Goal: Information Seeking & Learning: Compare options

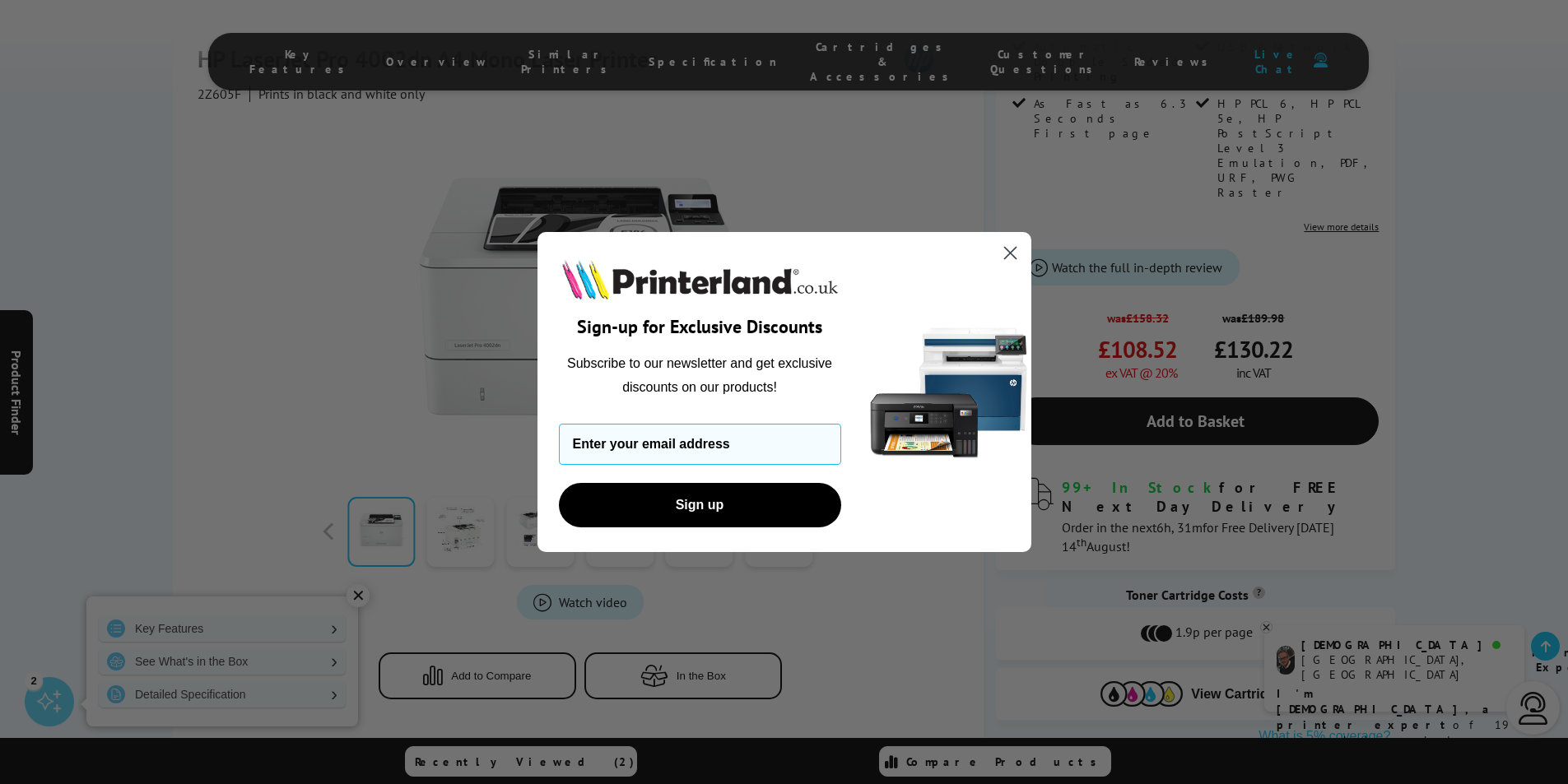
click at [1011, 258] on circle "Close dialog" at bounding box center [1009, 253] width 27 height 27
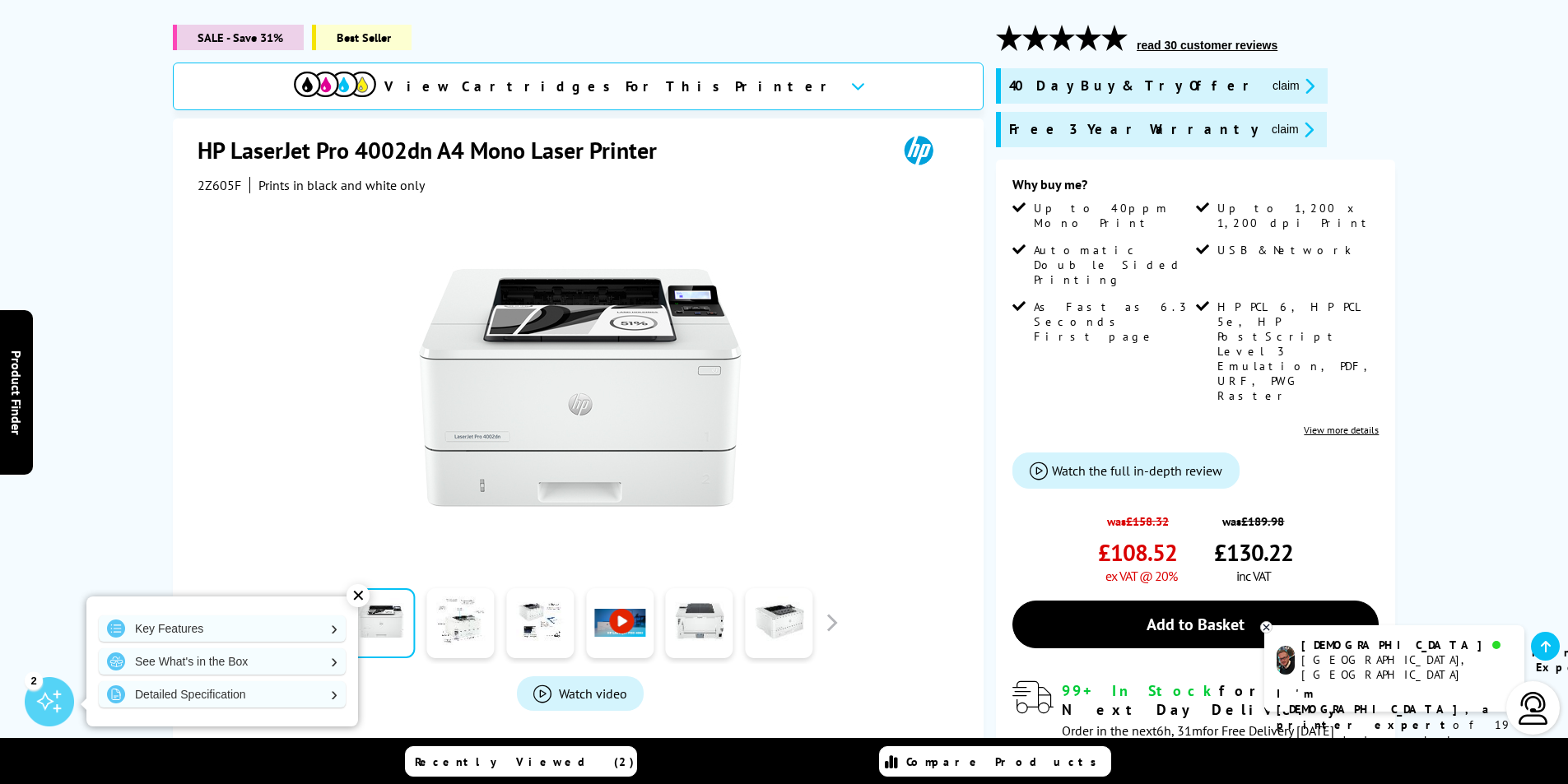
scroll to position [164, 0]
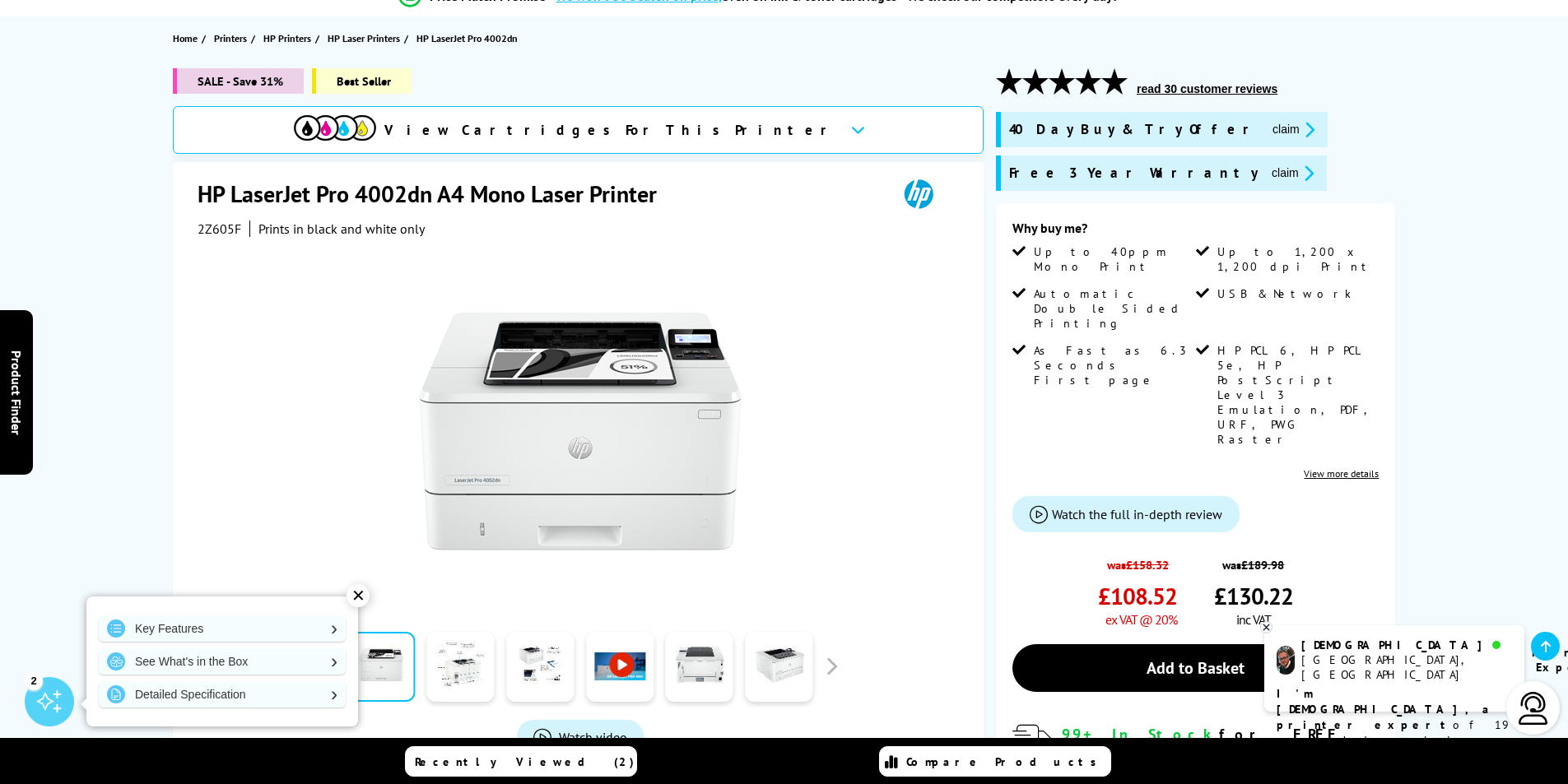
click at [1354, 468] on link "View more details" at bounding box center [1341, 474] width 75 height 12
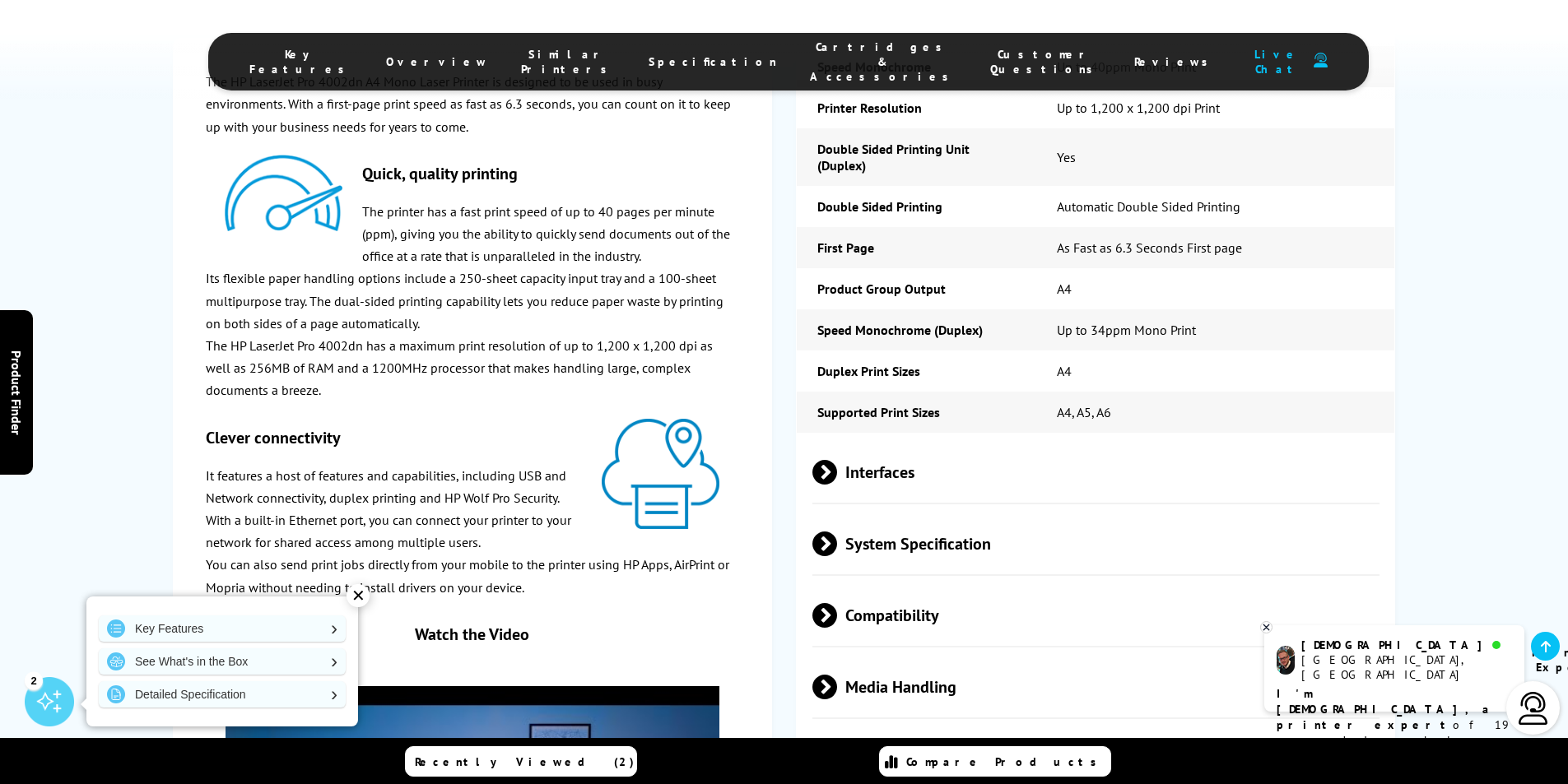
scroll to position [2526, 0]
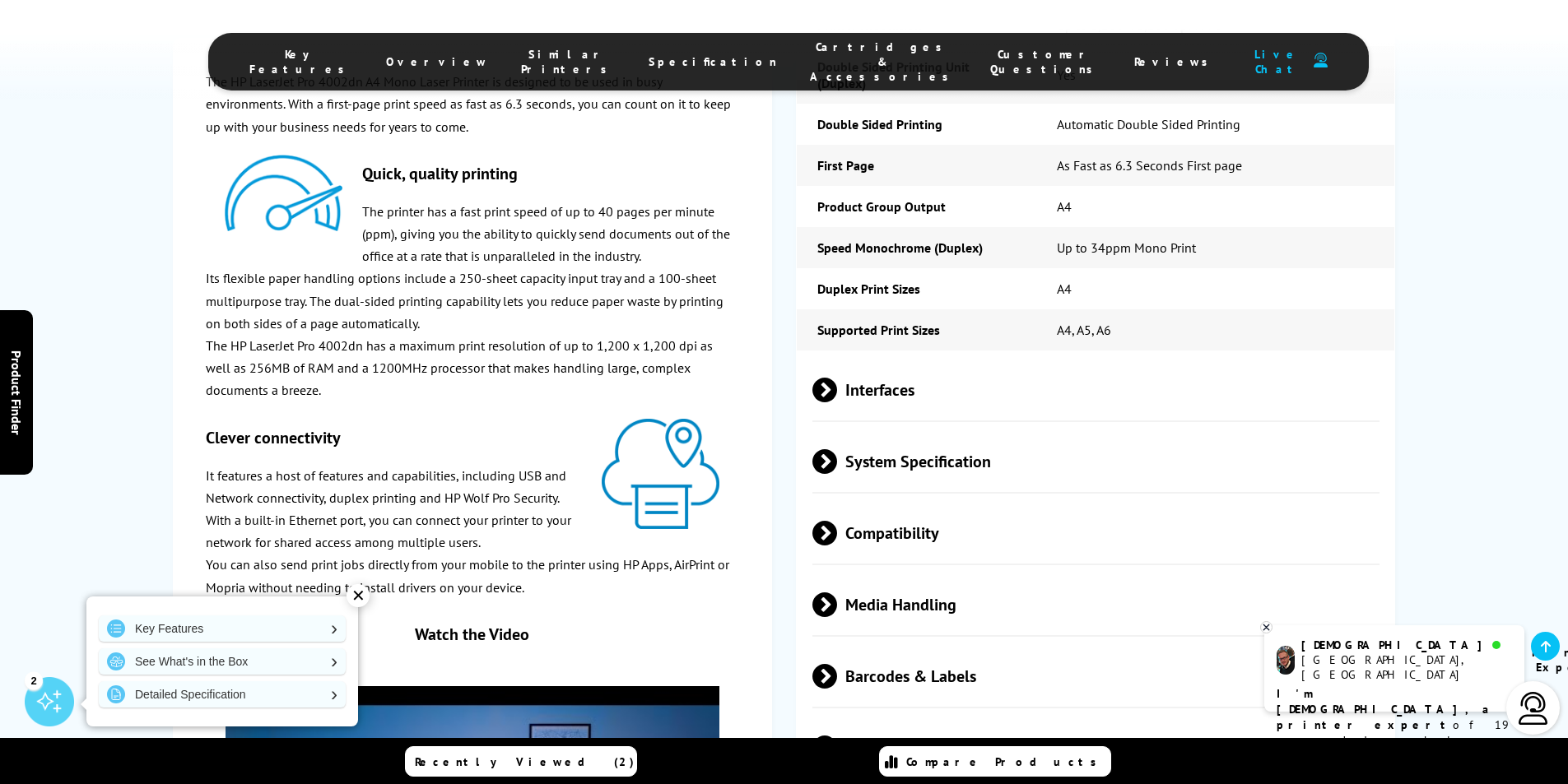
click at [811, 431] on div "System Specification" at bounding box center [1096, 463] width 597 height 64
click at [837, 450] on span at bounding box center [837, 462] width 0 height 25
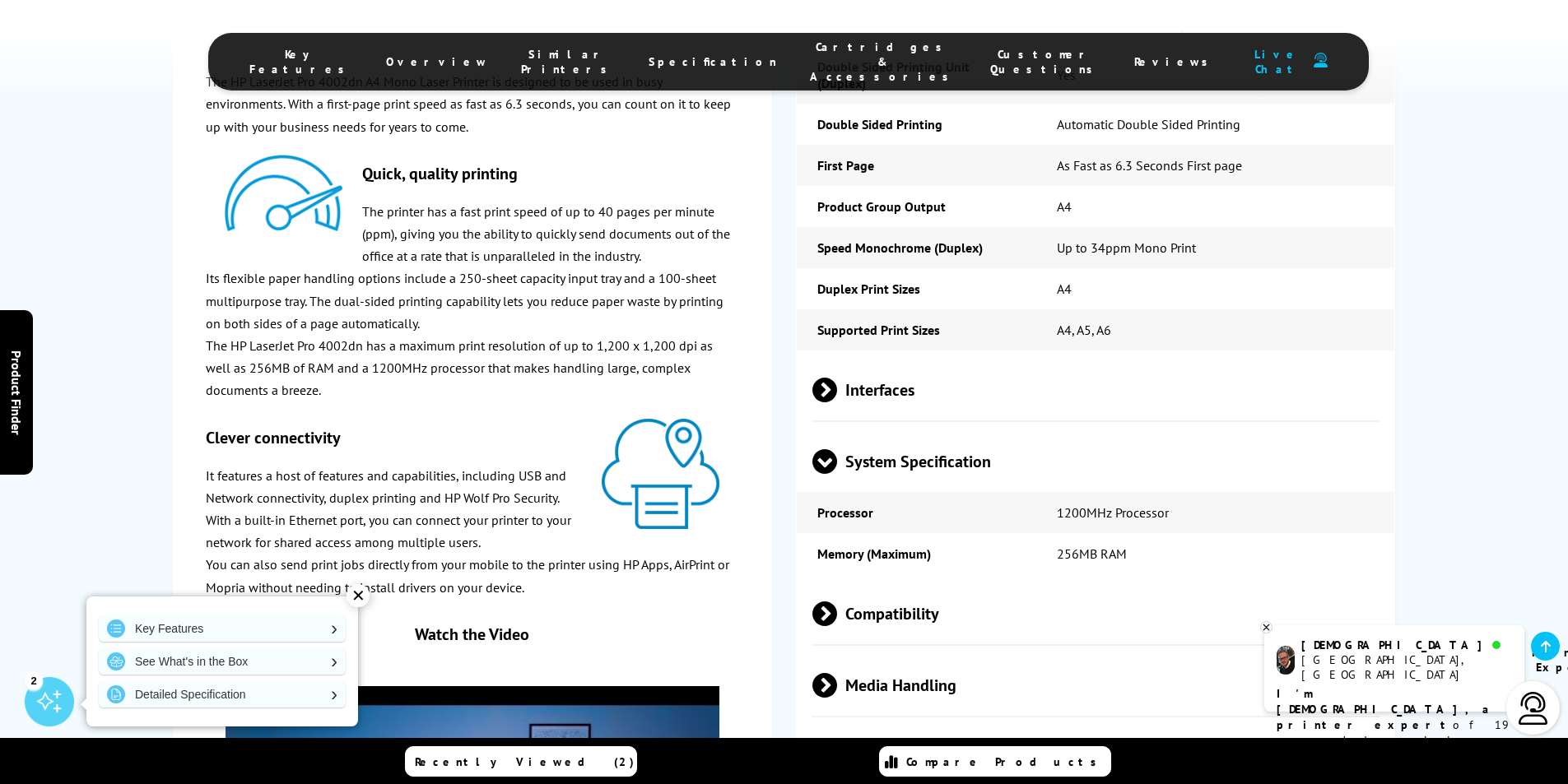
click at [815, 474] on span at bounding box center [824, 474] width 25 height 0
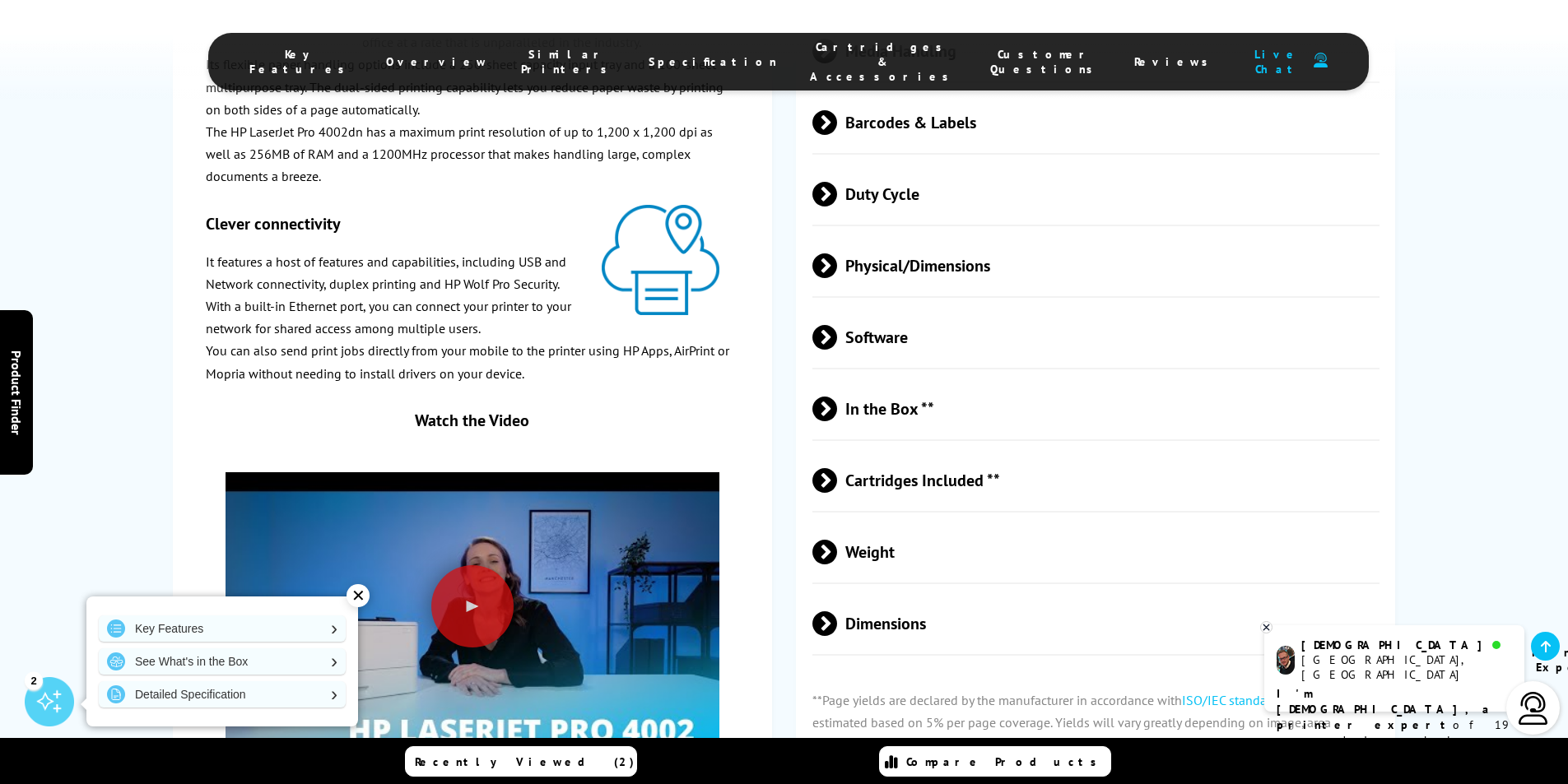
scroll to position [3102, 0]
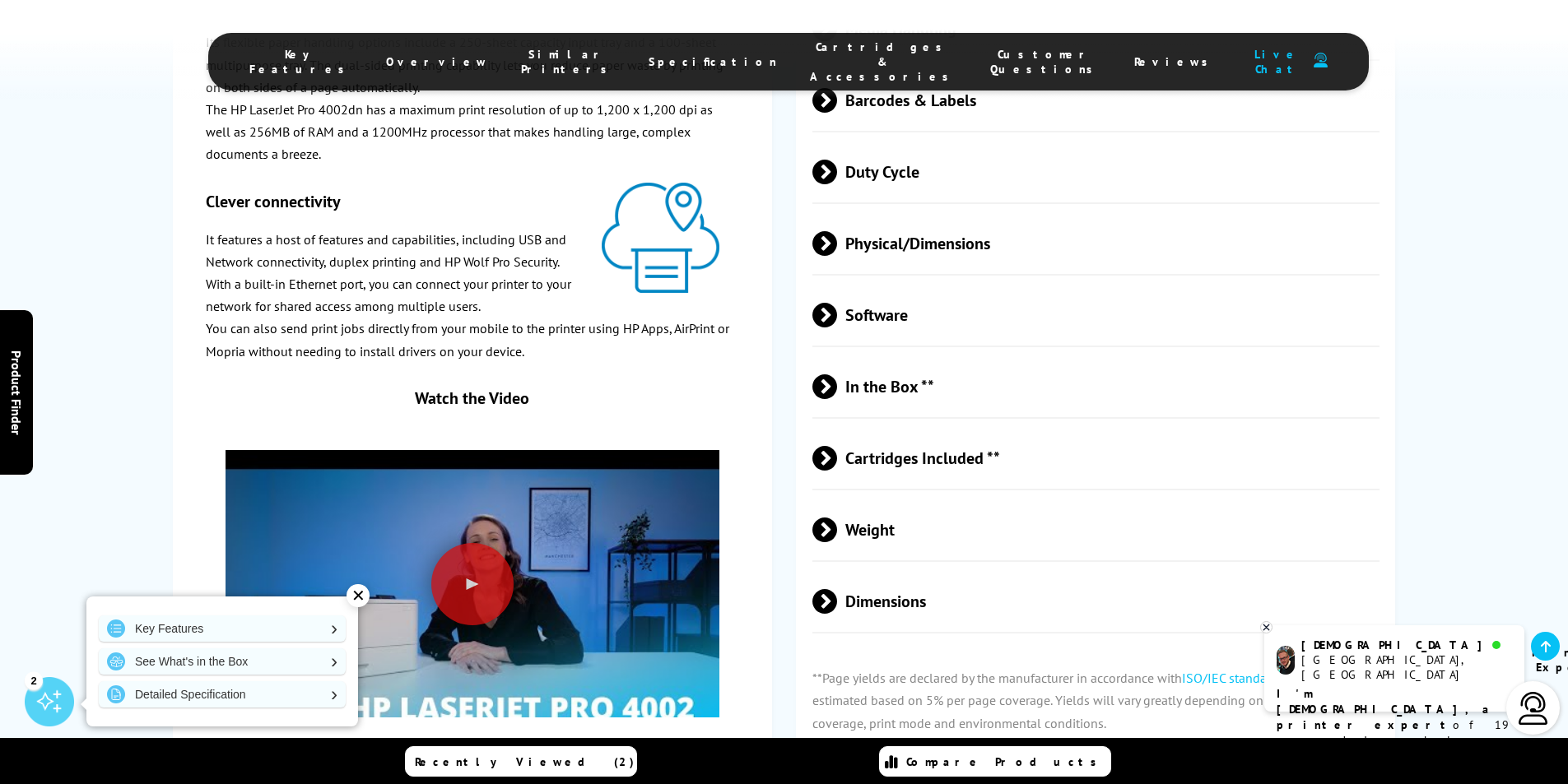
click at [837, 446] on span at bounding box center [837, 458] width 0 height 25
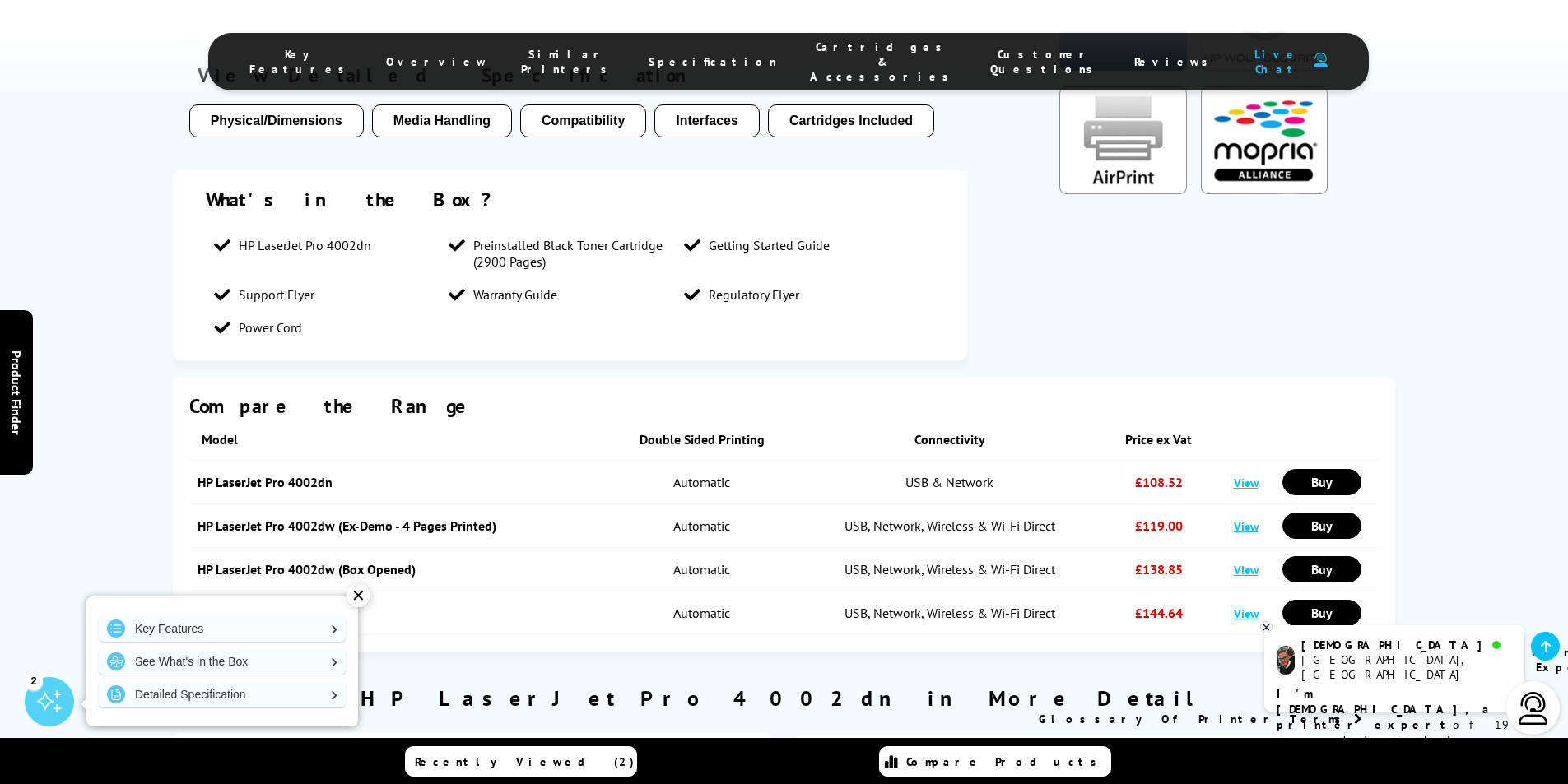
scroll to position [1703, 0]
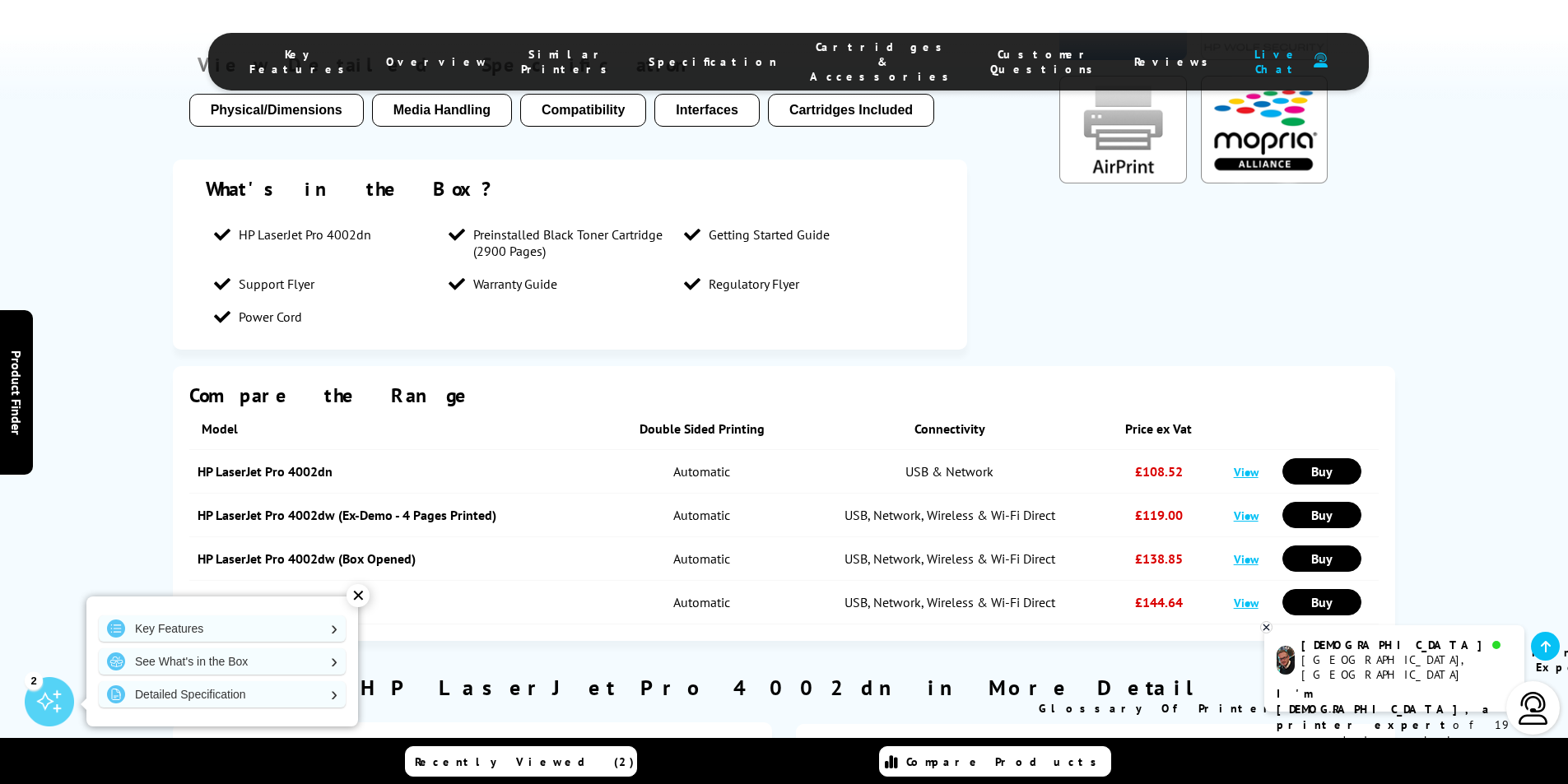
click at [279, 594] on link "HP LaserJet Pro 4002dw" at bounding box center [266, 602] width 137 height 17
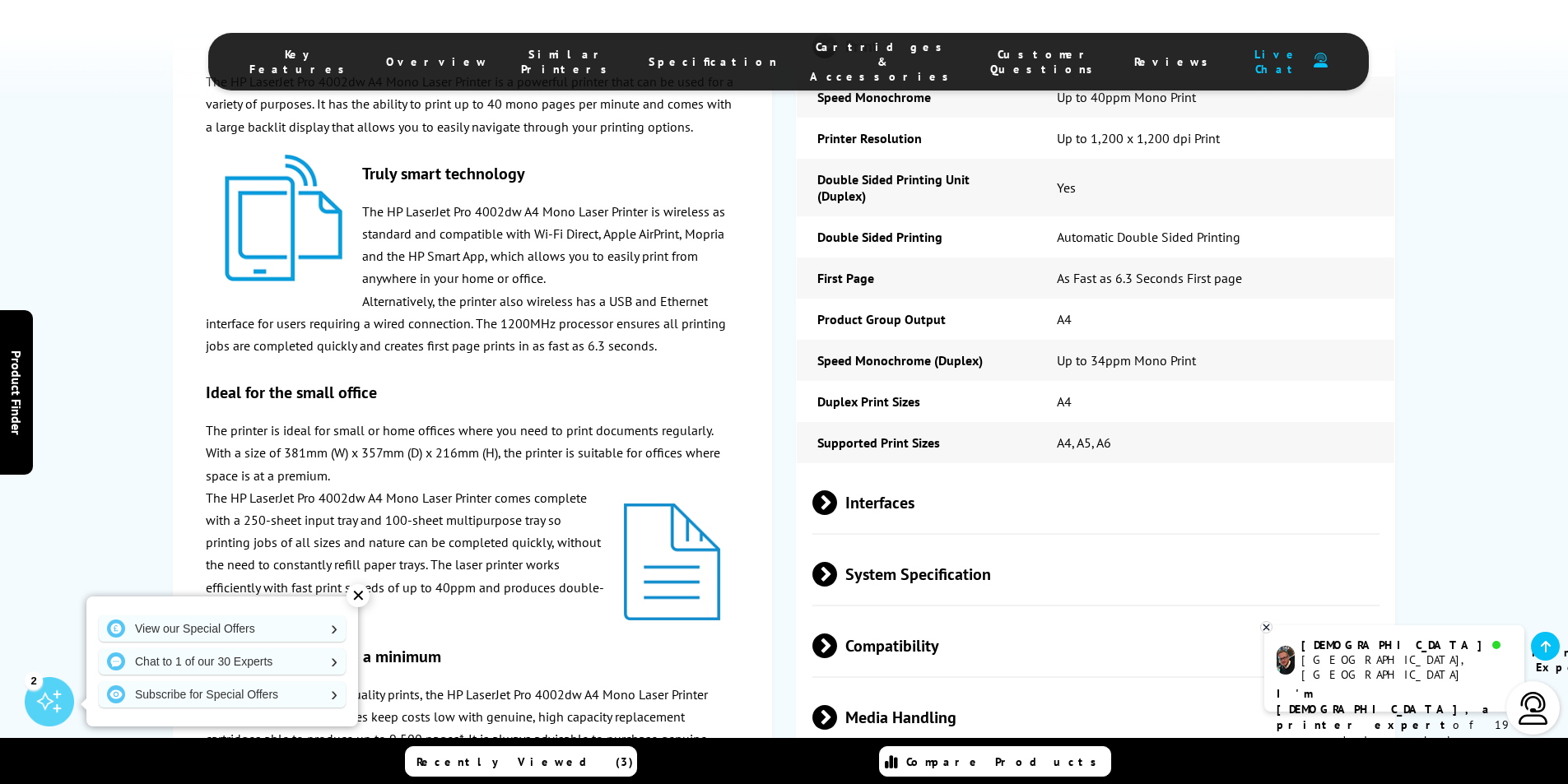
scroll to position [2468, 0]
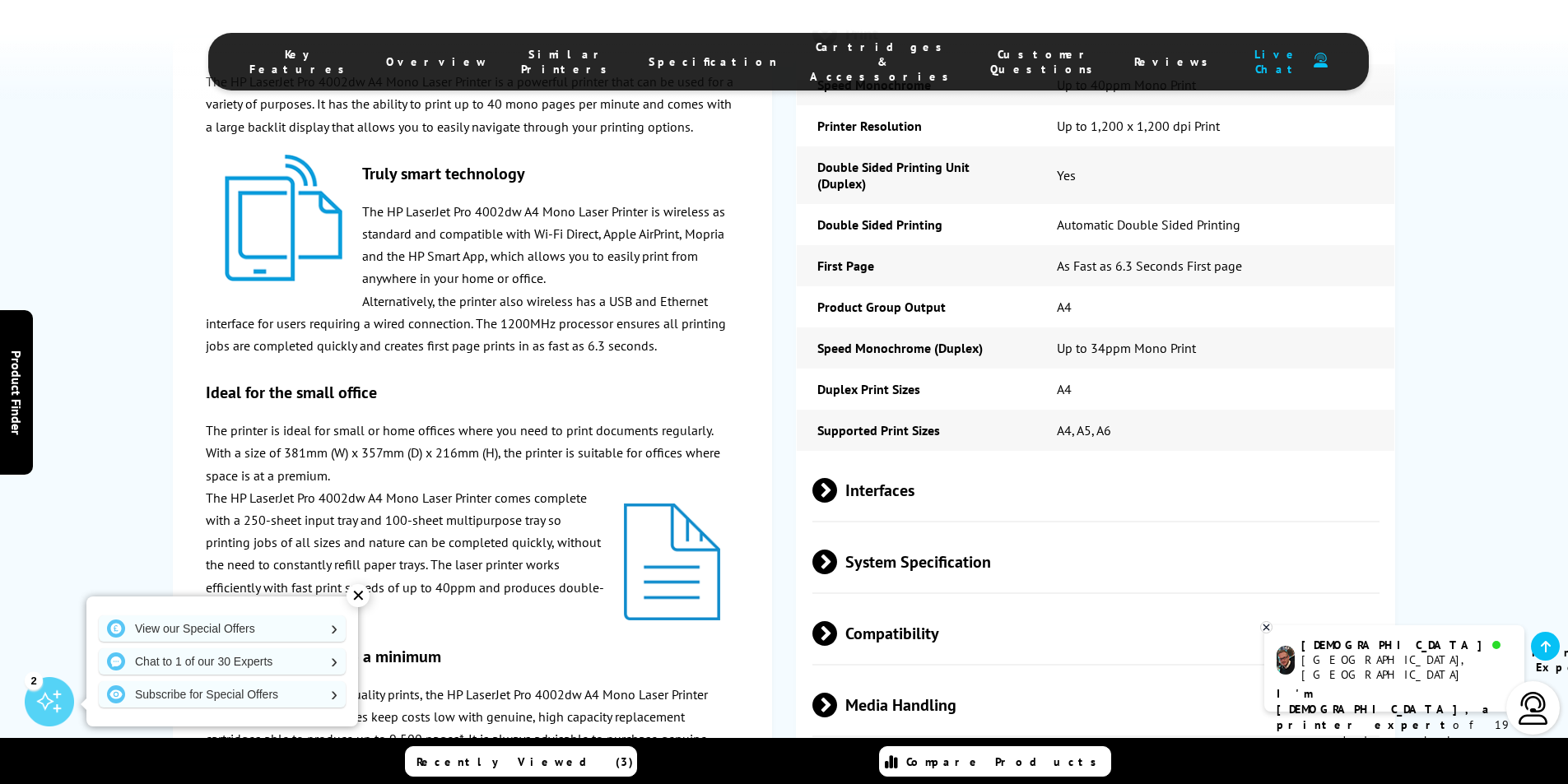
click at [357, 597] on div "✕" at bounding box center [357, 595] width 23 height 23
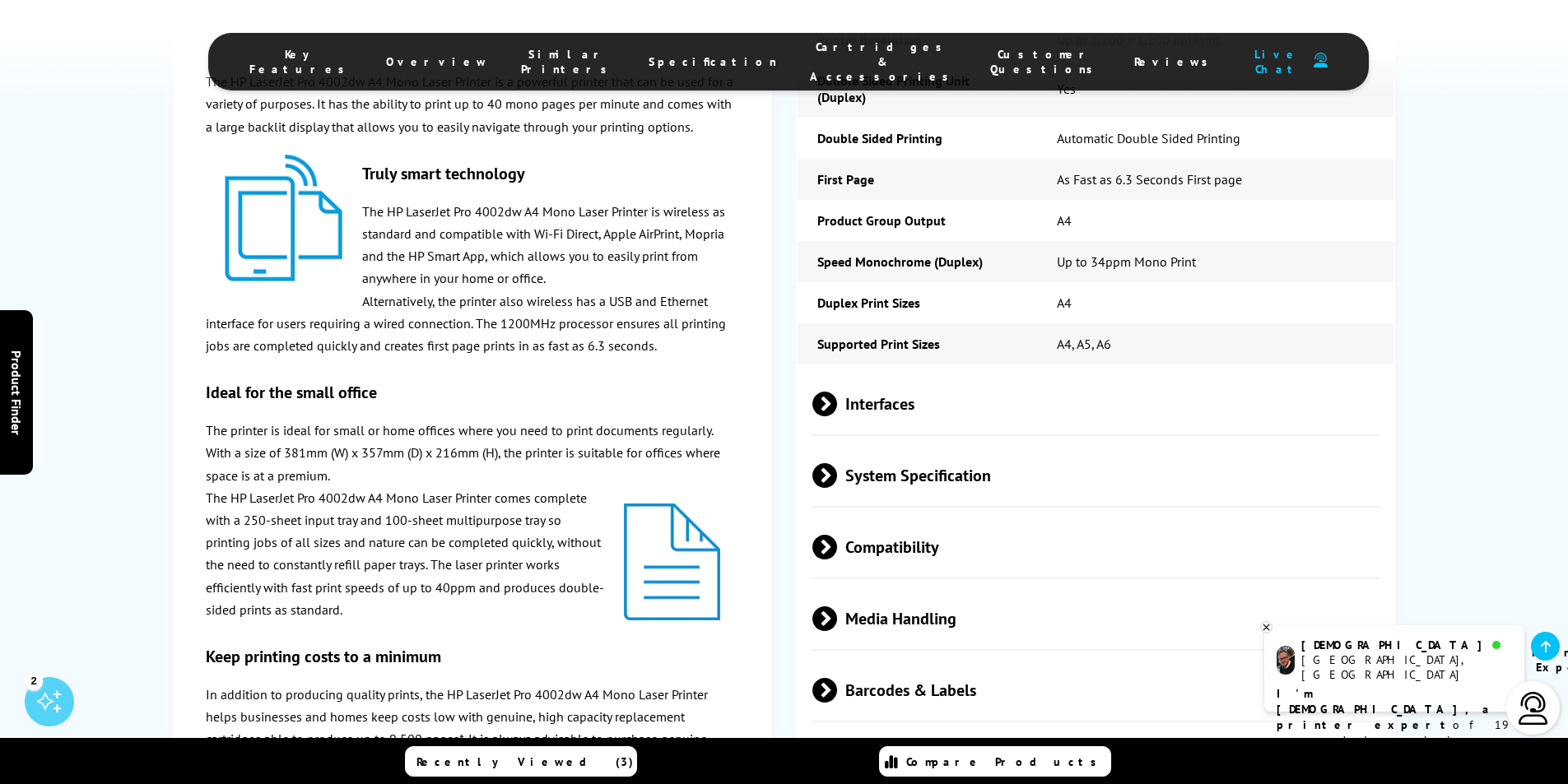
scroll to position [2551, 0]
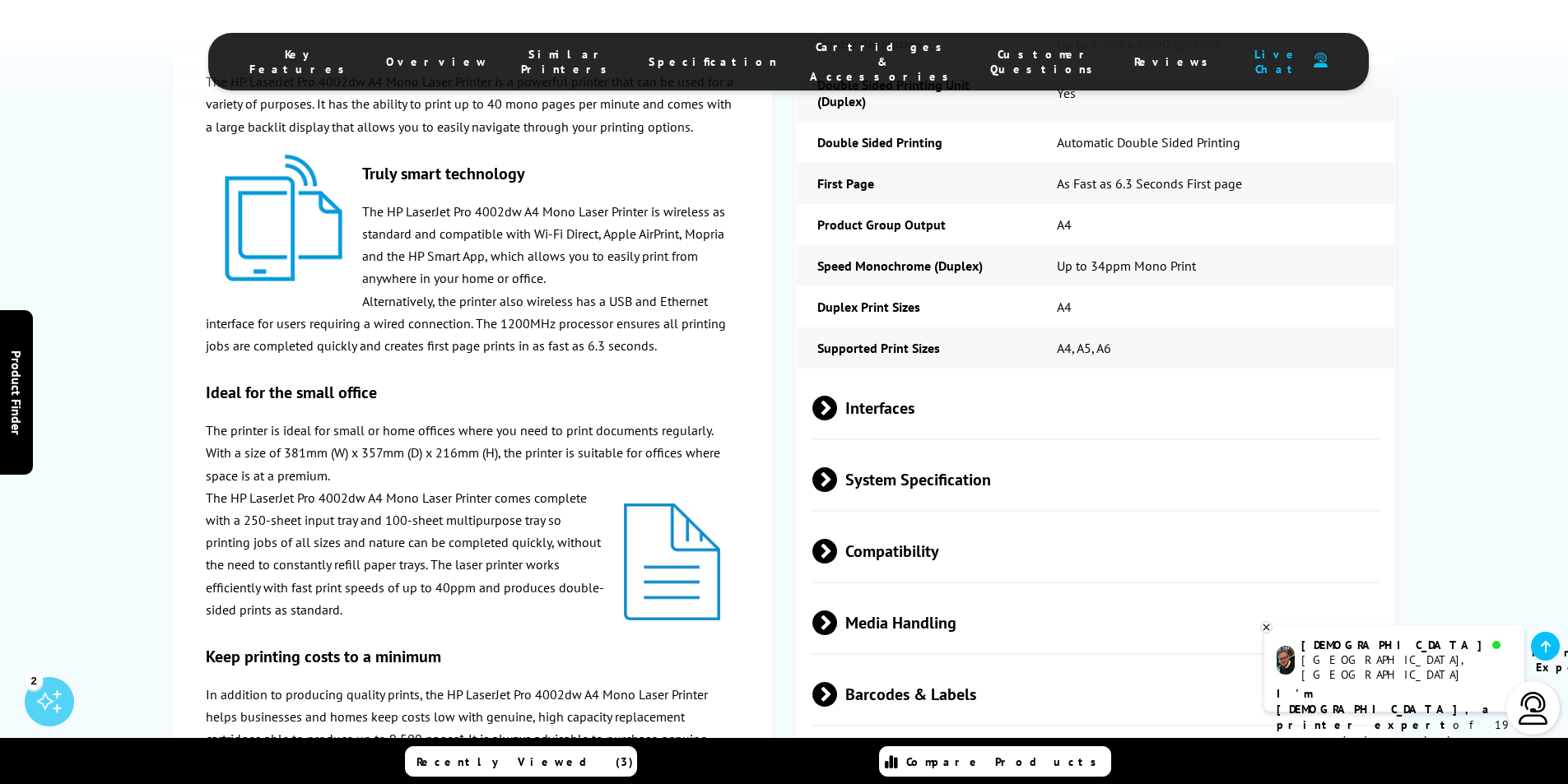
click at [837, 468] on span at bounding box center [837, 480] width 0 height 25
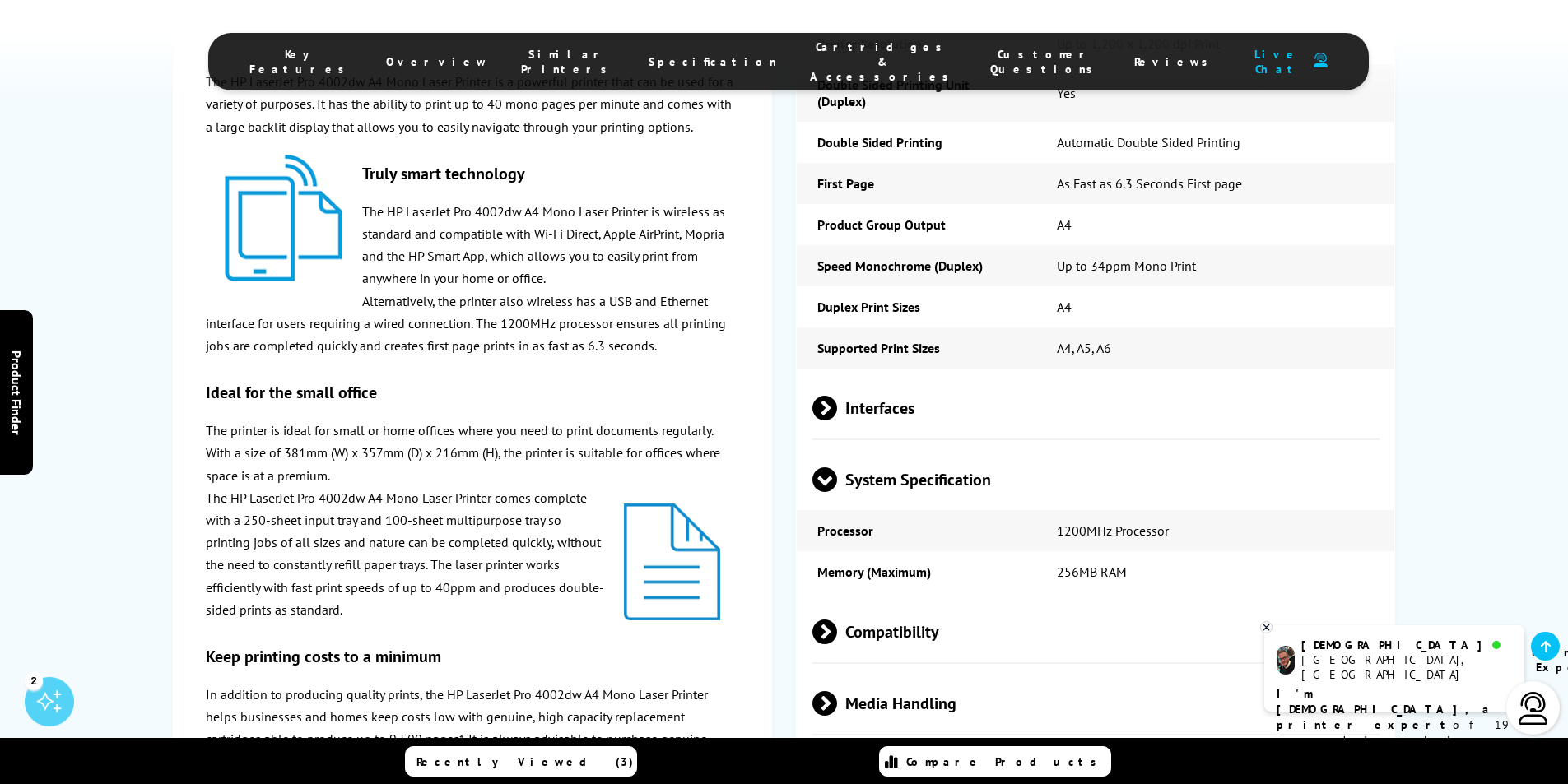
click at [824, 492] on span at bounding box center [824, 492] width 25 height 0
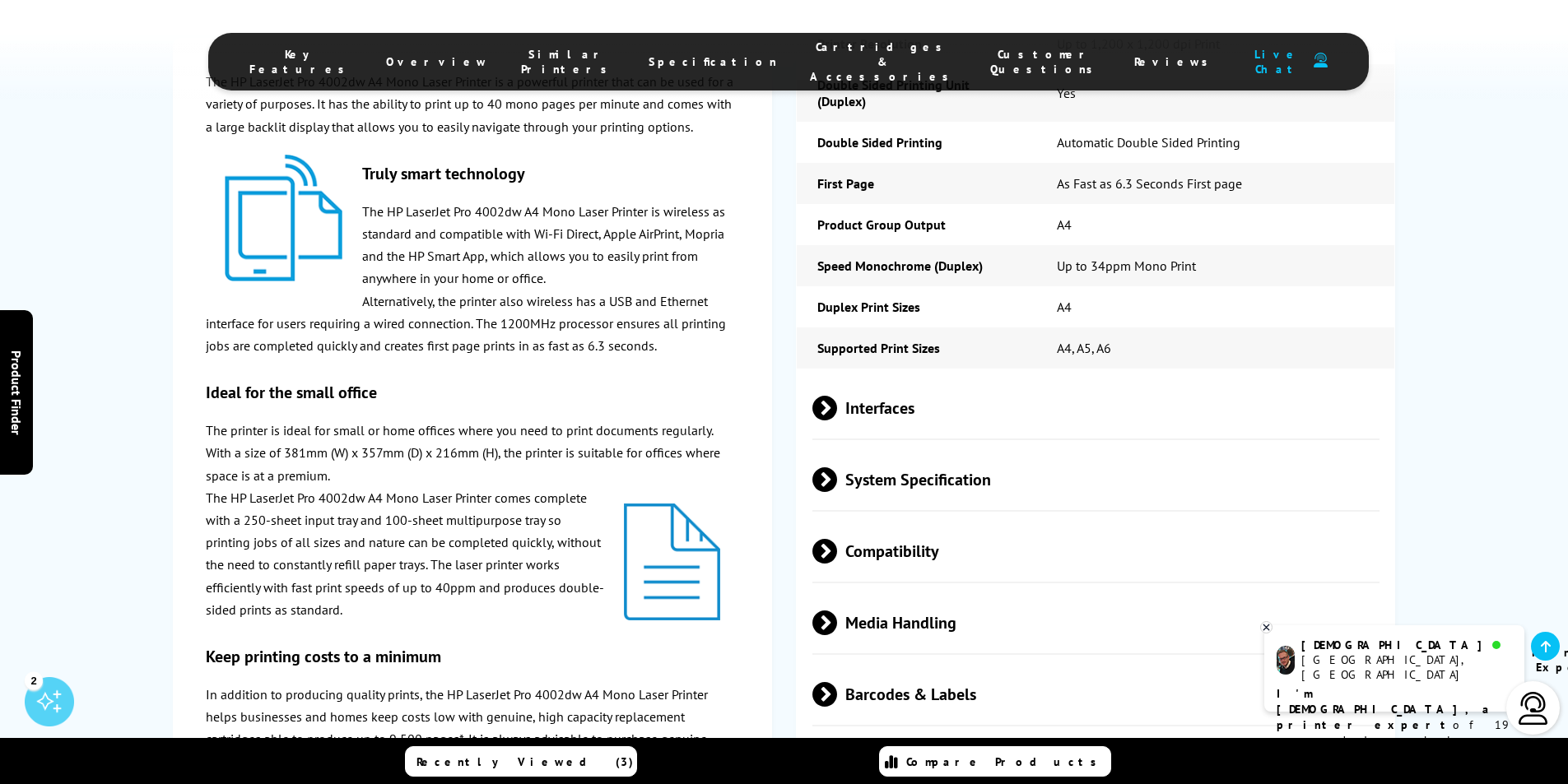
click at [837, 539] on span at bounding box center [837, 551] width 0 height 25
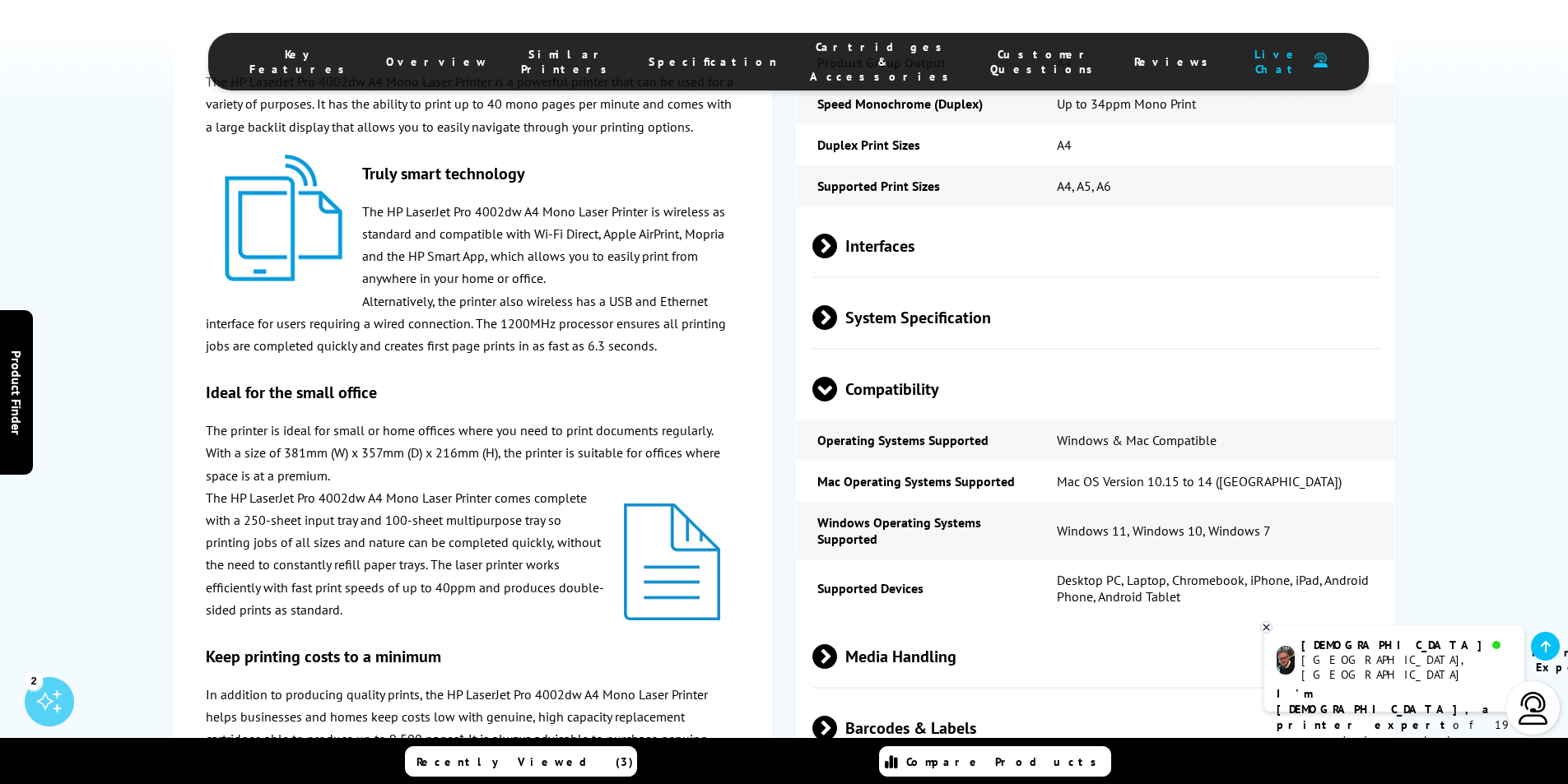
scroll to position [2715, 0]
click at [837, 642] on span at bounding box center [837, 654] width 0 height 25
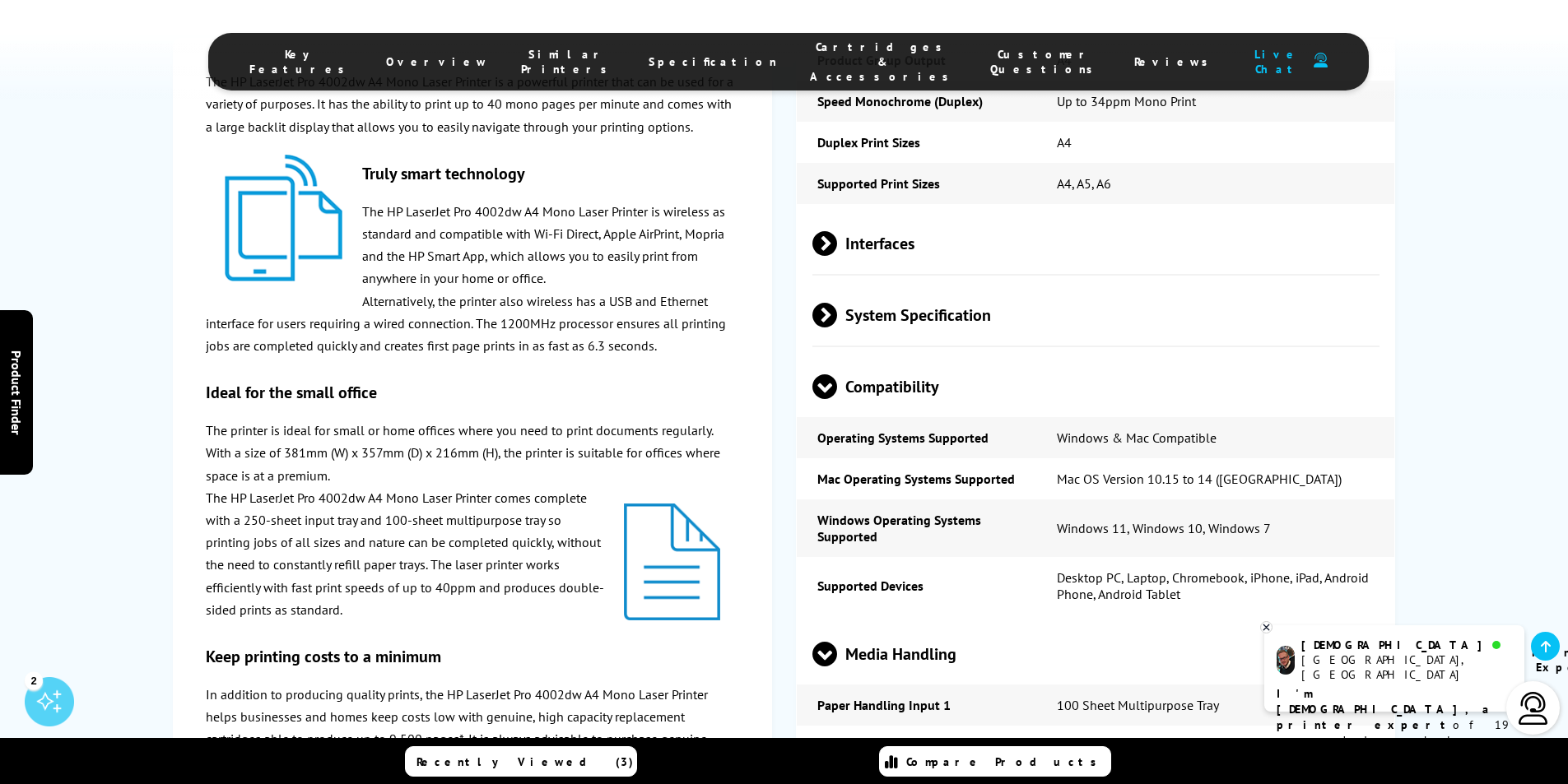
click at [827, 667] on span at bounding box center [824, 667] width 25 height 0
click at [829, 399] on span at bounding box center [824, 399] width 25 height 0
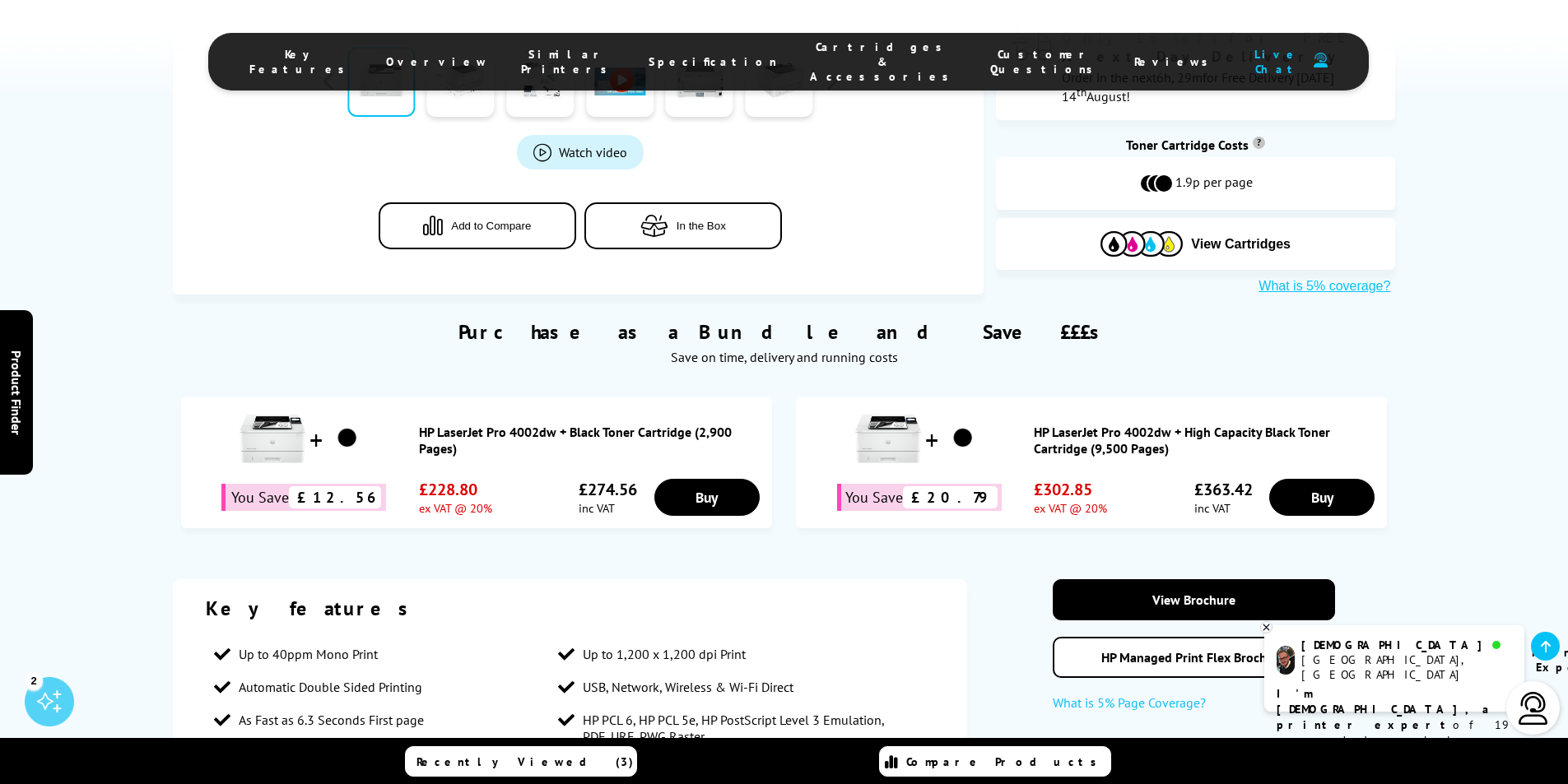
scroll to position [1070, 0]
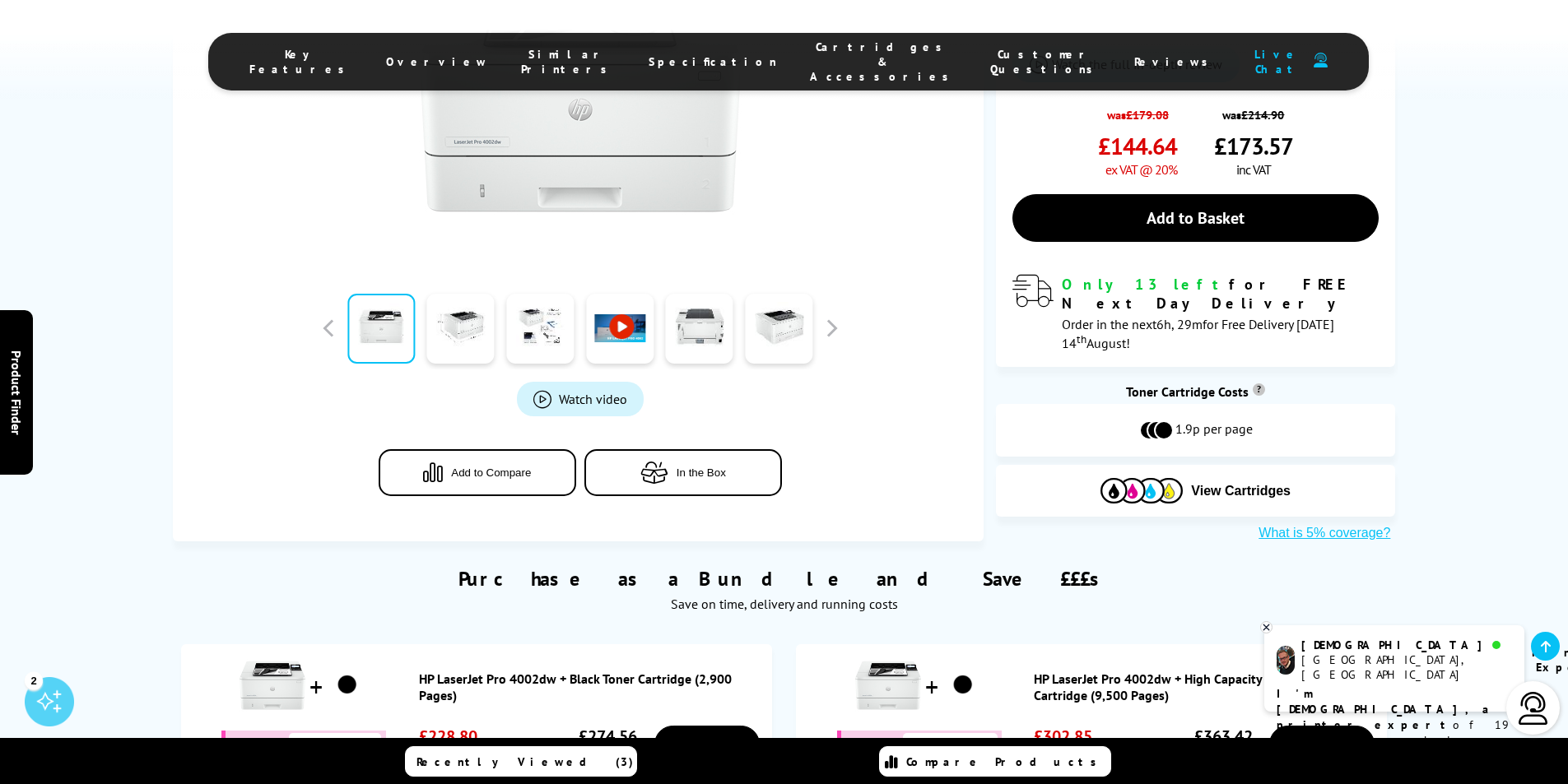
click at [1127, 479] on img at bounding box center [1142, 491] width 83 height 26
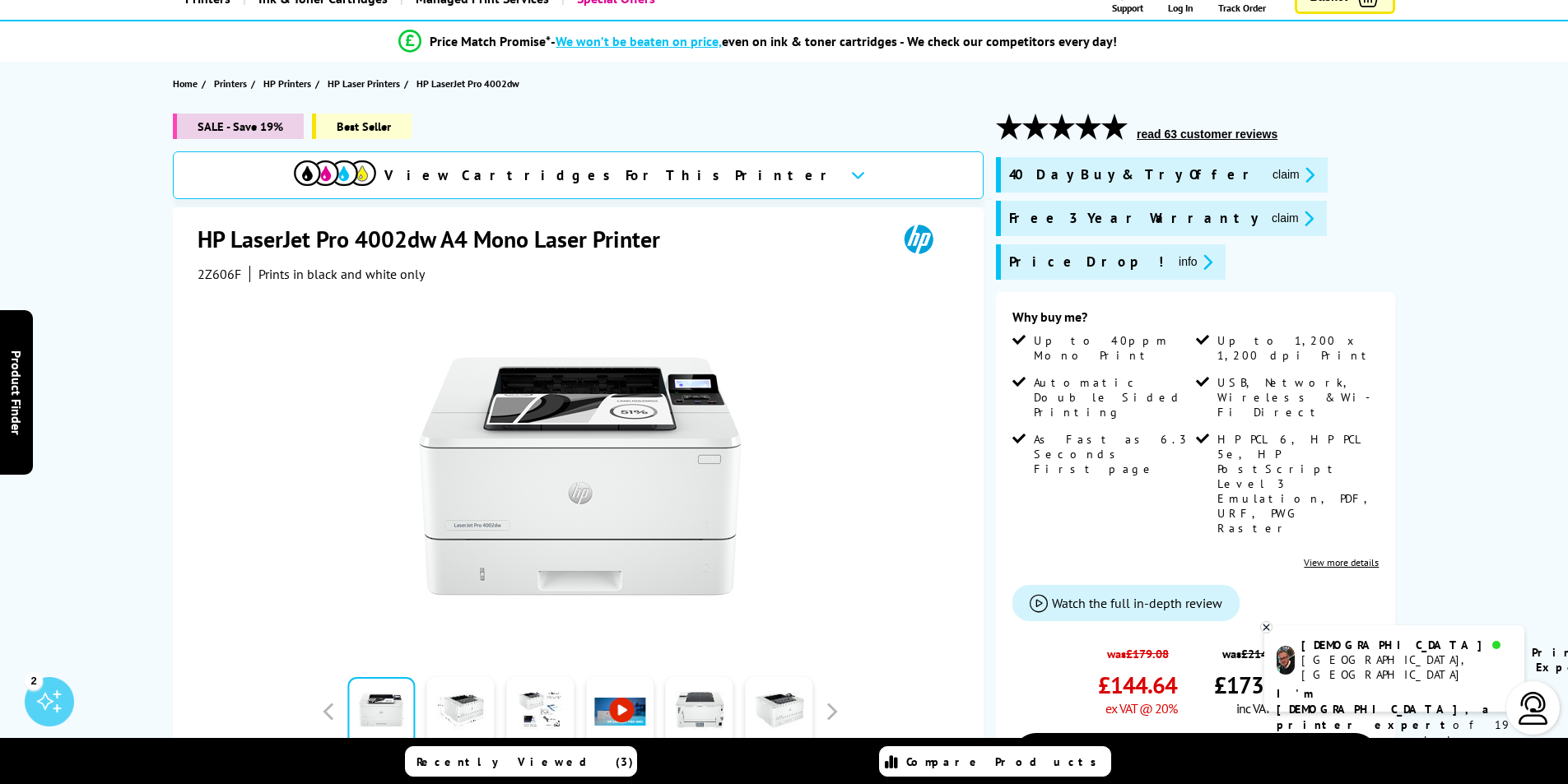
scroll to position [0, 0]
